Goal: Check status: Check status

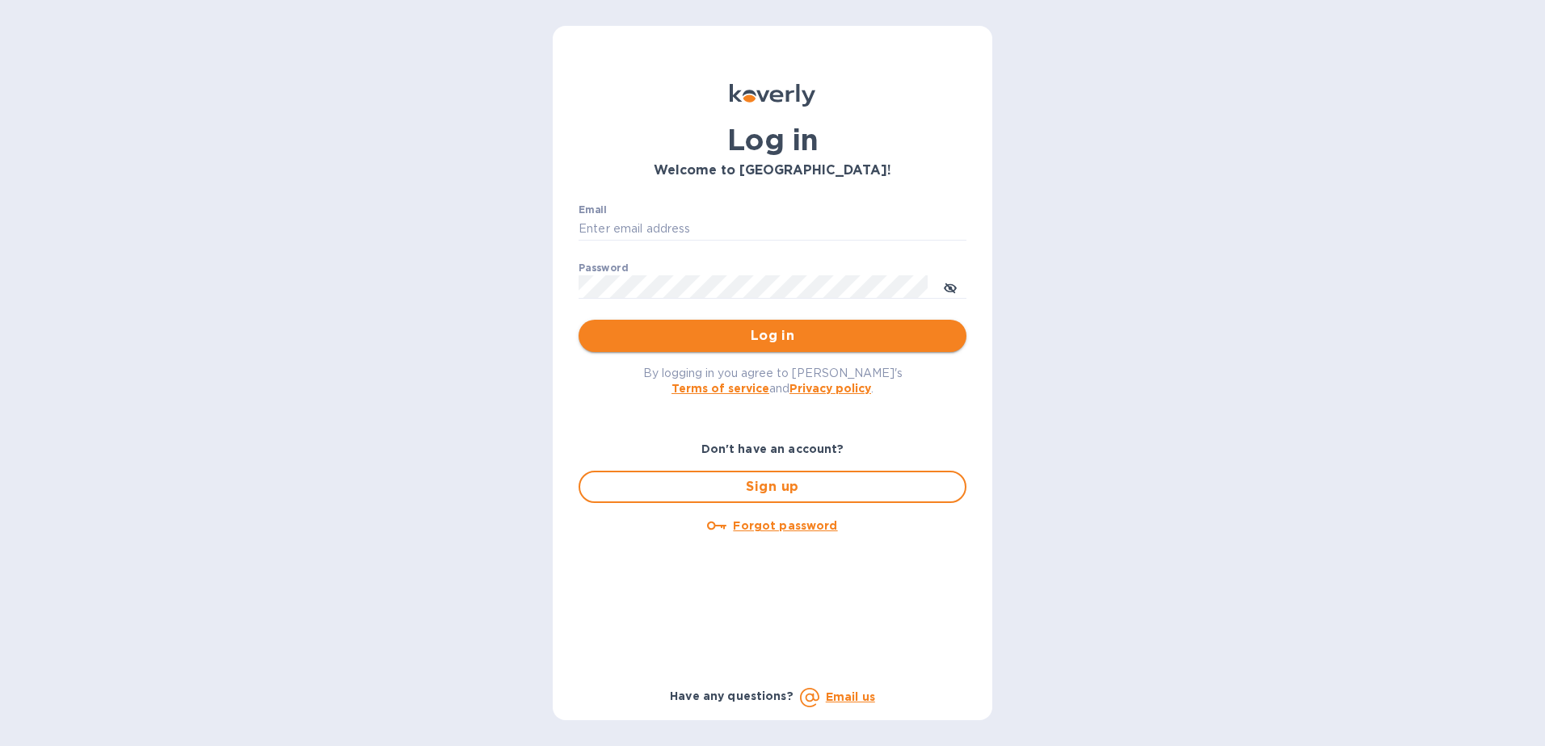
type input "[PERSON_NAME][EMAIL_ADDRESS][PERSON_NAME][DOMAIN_NAME]"
click at [747, 347] on button "Log in" at bounding box center [772, 336] width 388 height 32
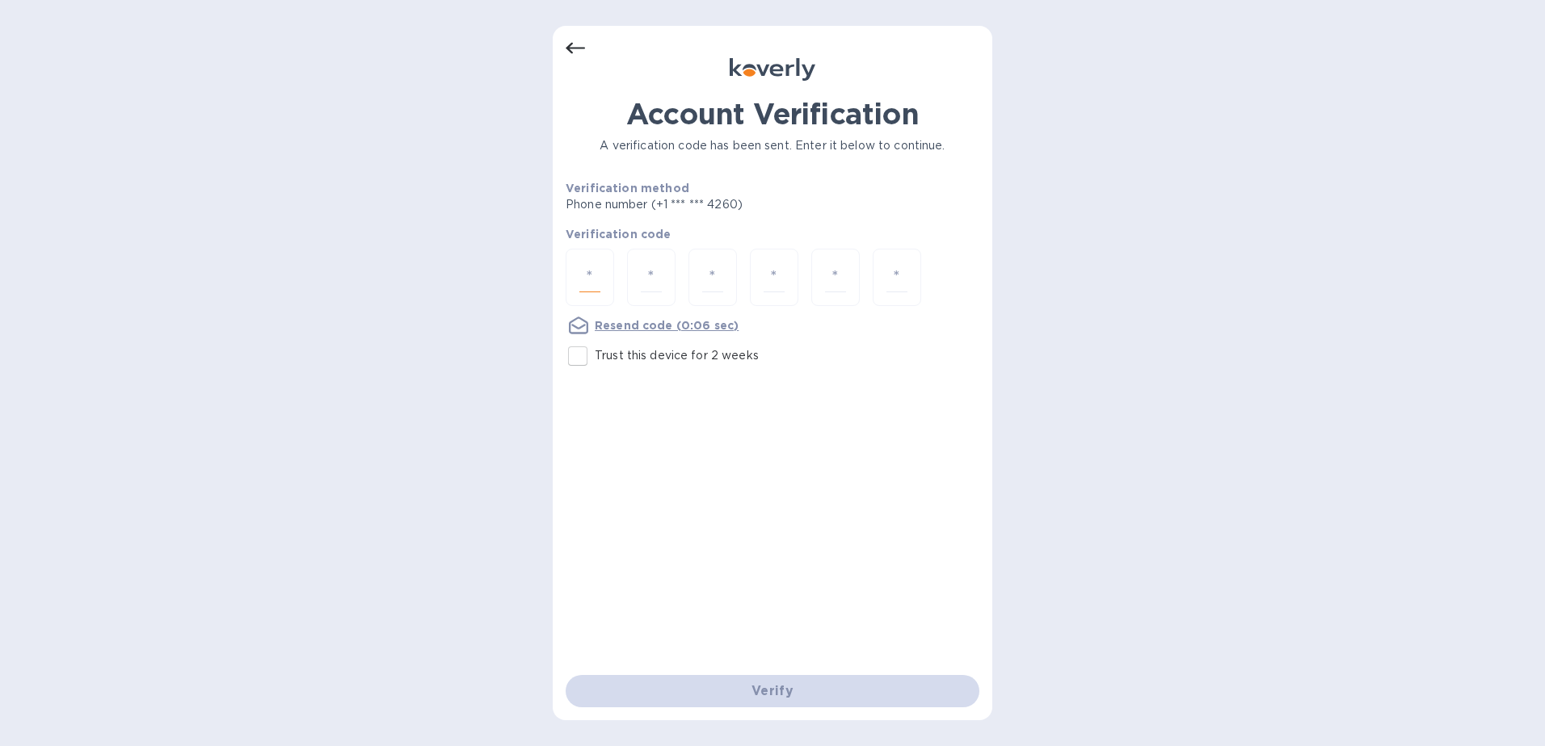
click at [591, 280] on input "number" at bounding box center [589, 278] width 21 height 30
type input "5"
type input "4"
type input "3"
type input "1"
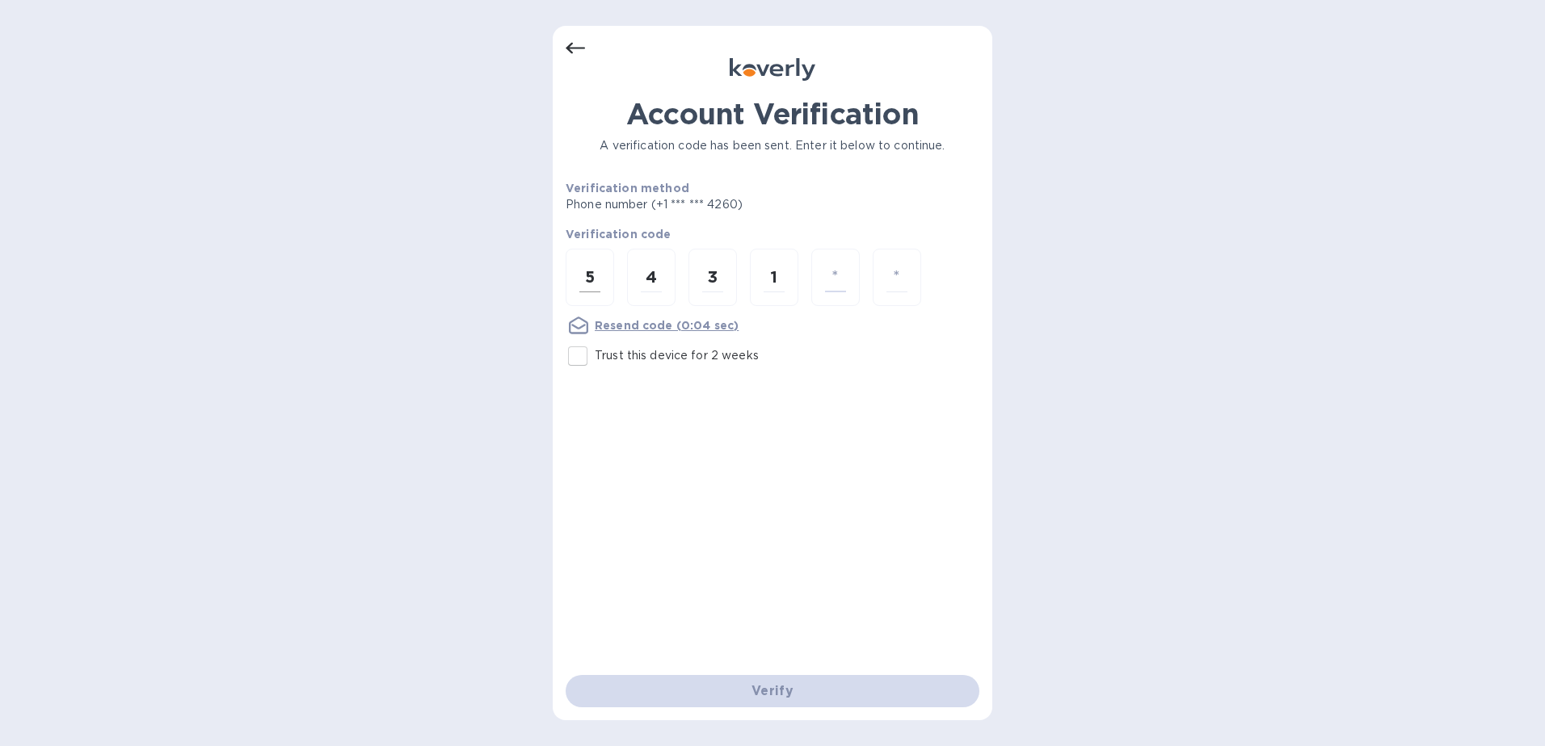
type input "5"
type input "6"
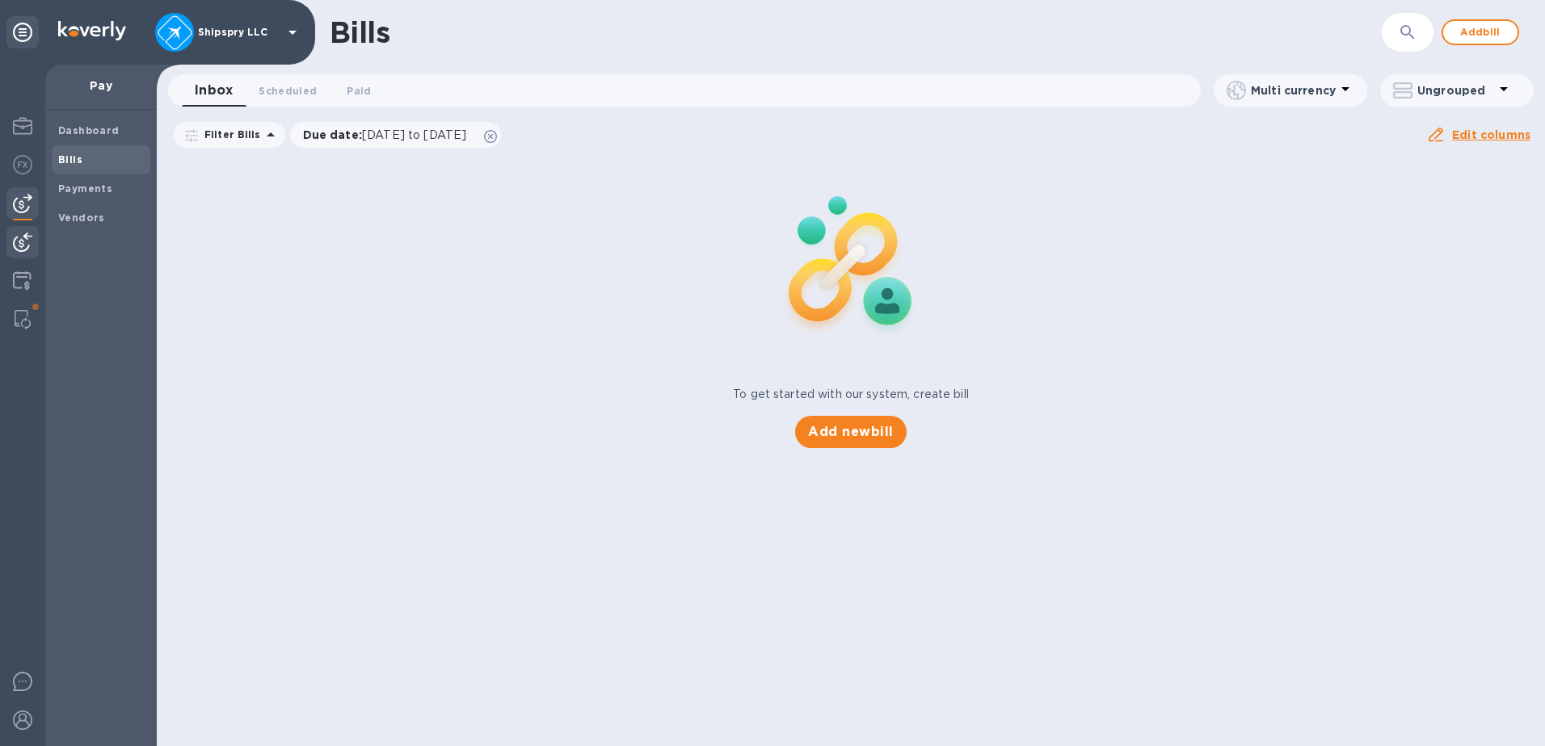
click at [25, 244] on img at bounding box center [22, 242] width 19 height 19
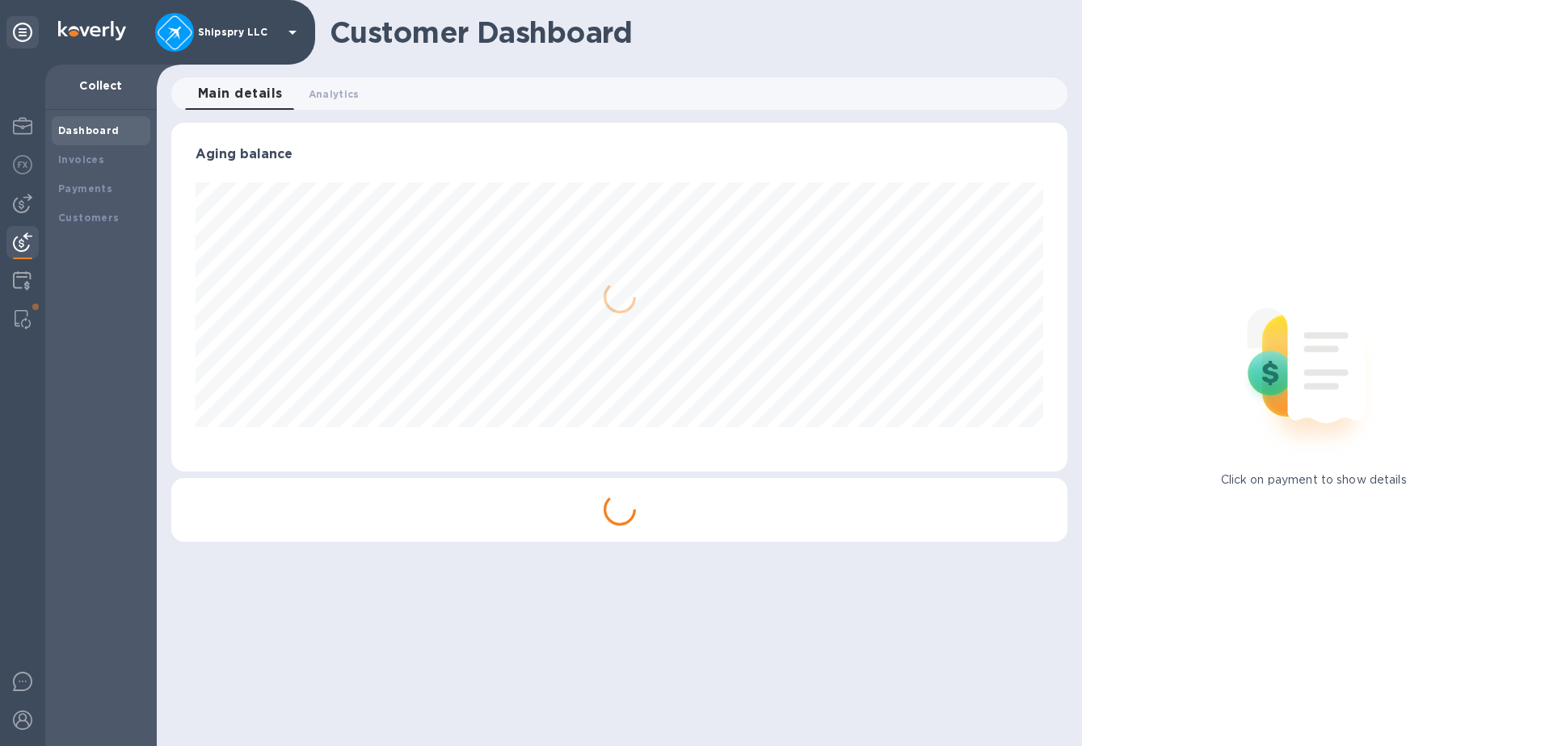
scroll to position [349, 897]
click at [74, 189] on b "Payments" at bounding box center [85, 189] width 54 height 12
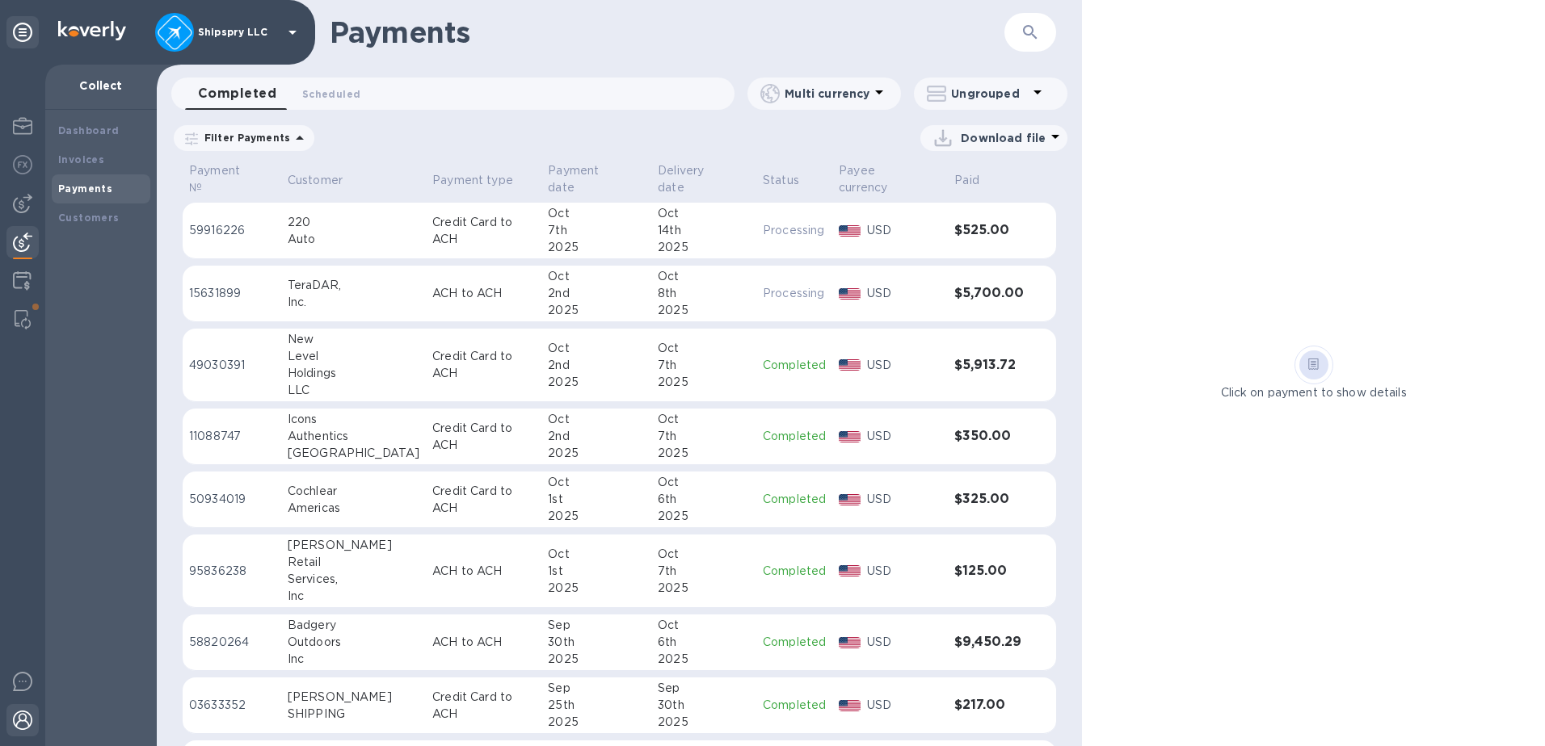
click at [29, 723] on img at bounding box center [22, 720] width 19 height 19
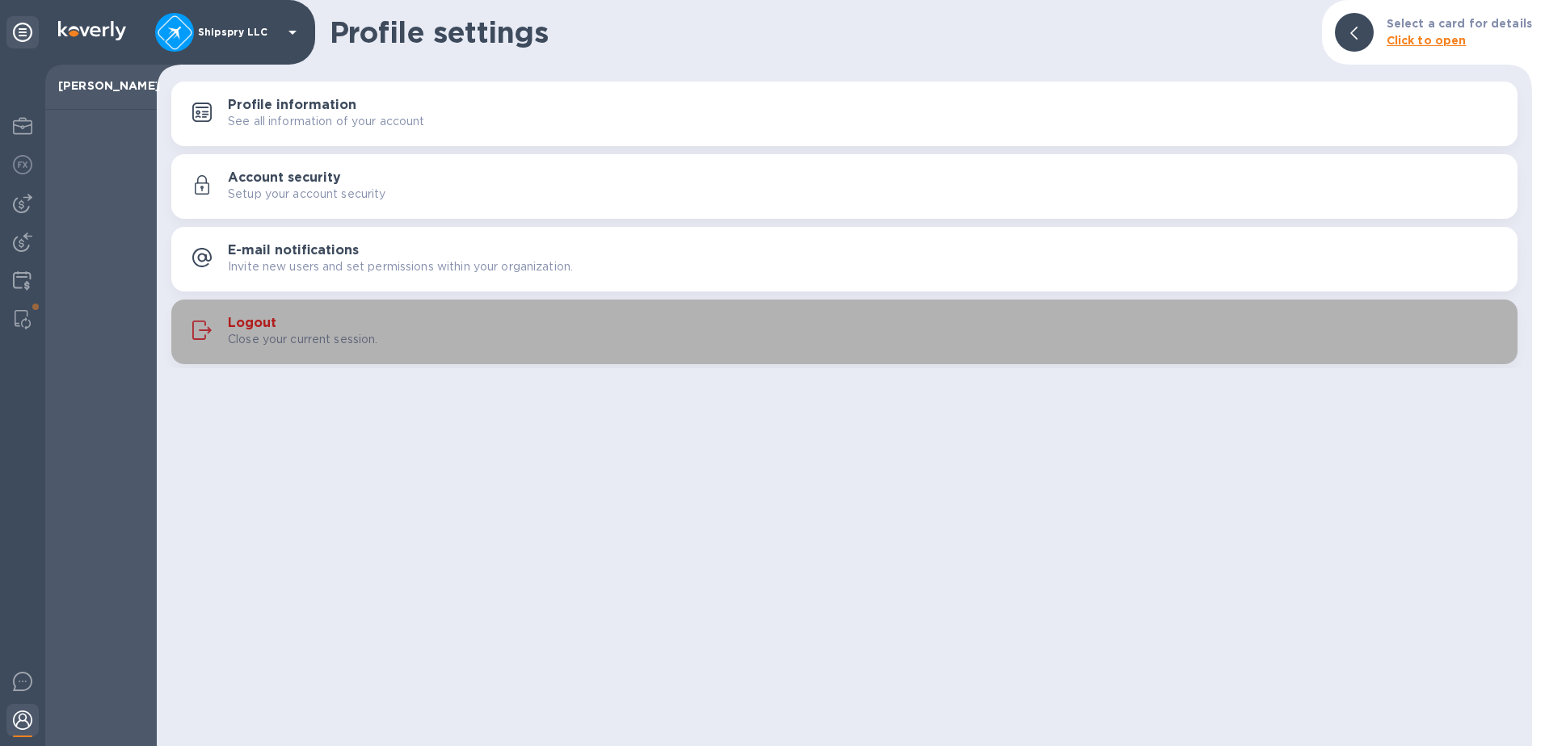
click at [244, 344] on p "Close your current session." at bounding box center [303, 339] width 150 height 17
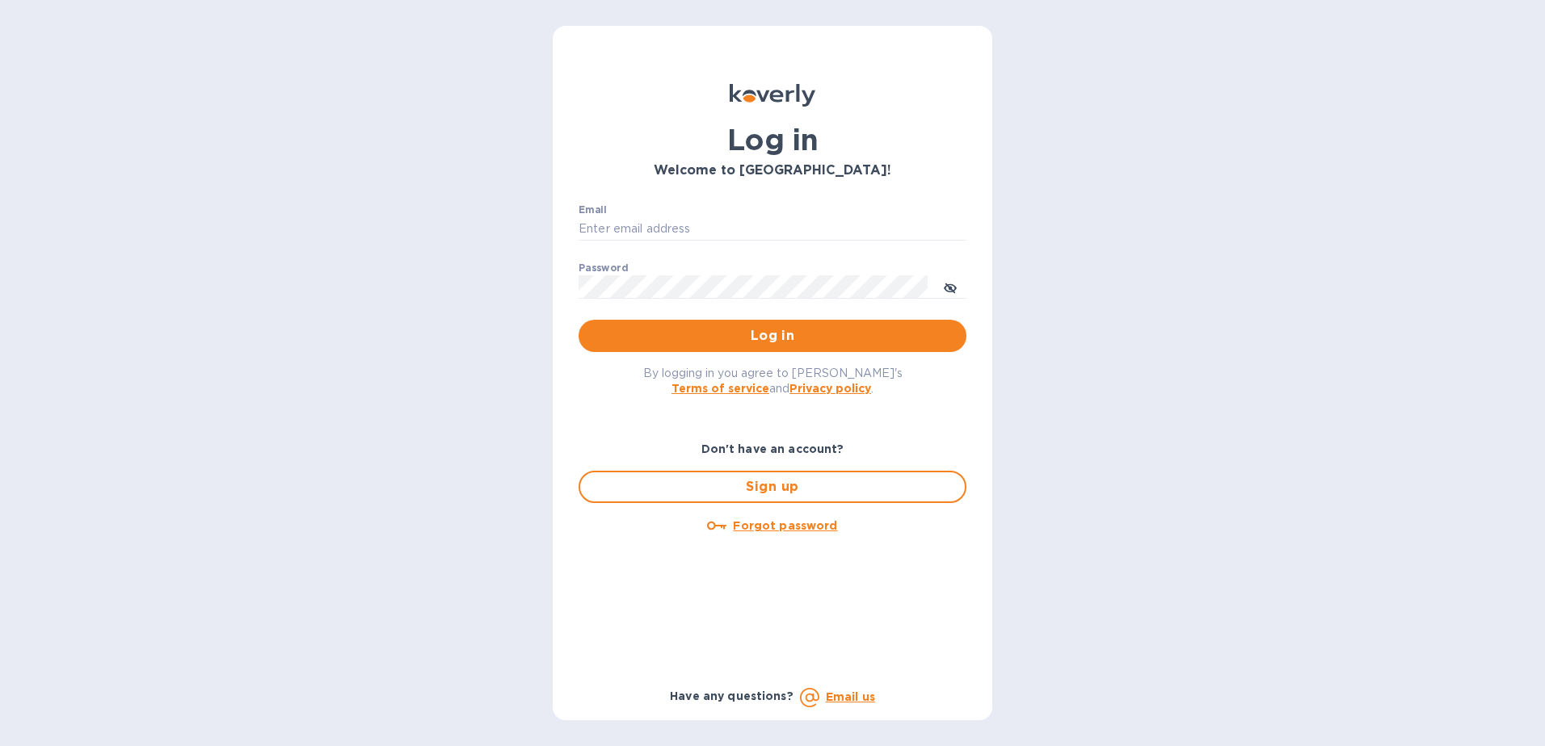
type input "[PERSON_NAME][EMAIL_ADDRESS][PERSON_NAME][DOMAIN_NAME]"
